Goal: Check status: Check status

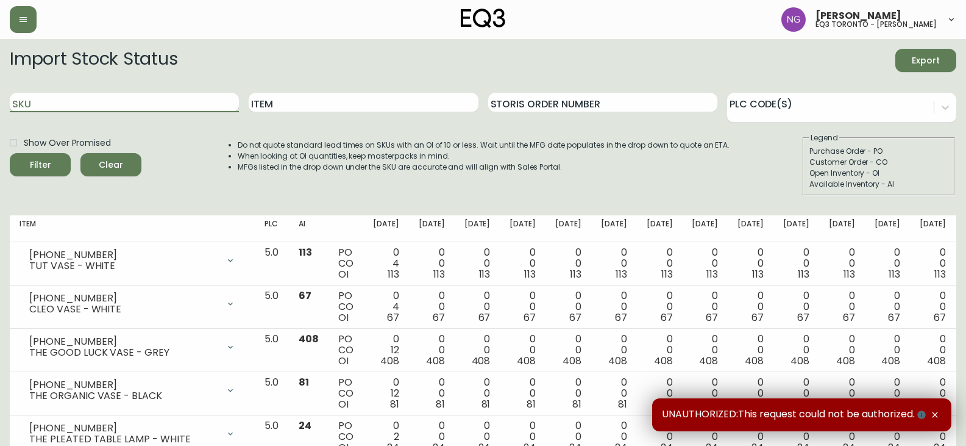
click at [104, 103] on input "SKU" at bounding box center [124, 103] width 229 height 20
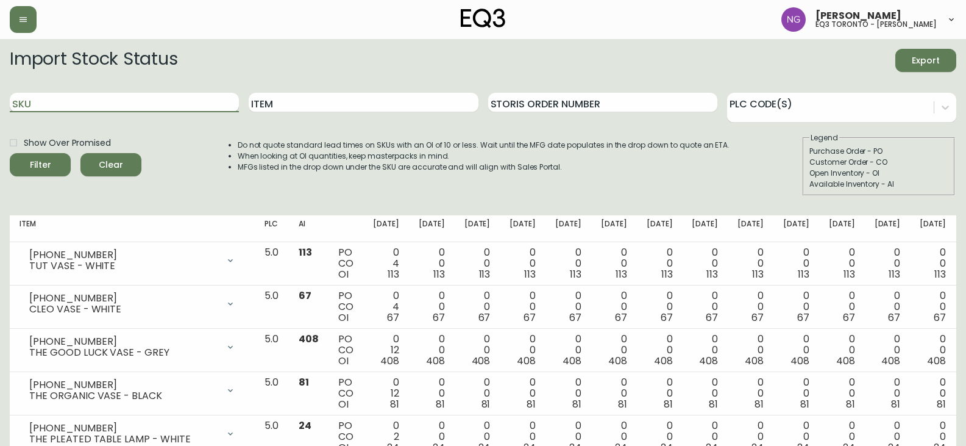
paste input "30116-02-5MIA02"
click at [10, 153] on button "Filter" at bounding box center [40, 164] width 61 height 23
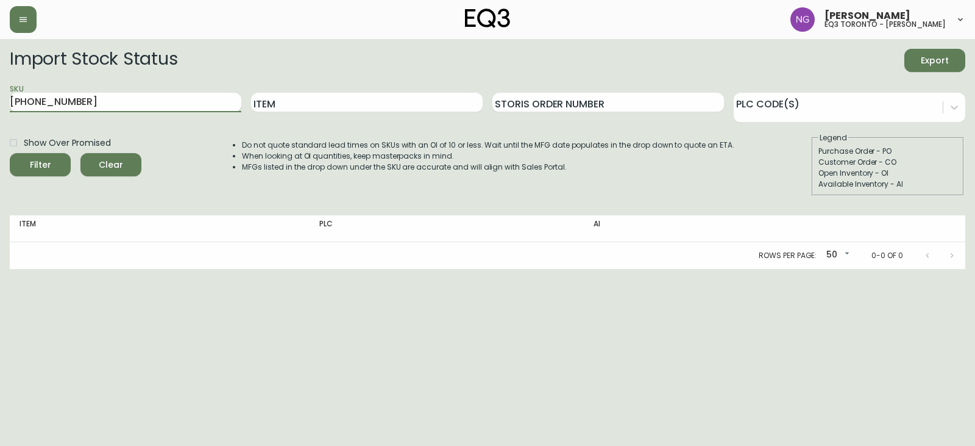
click at [10, 153] on button "Filter" at bounding box center [40, 164] width 61 height 23
type input "30116-02"
click at [10, 153] on button "Filter" at bounding box center [40, 164] width 61 height 23
